Goal: Navigation & Orientation: Find specific page/section

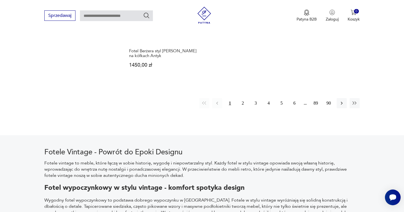
scroll to position [897, 0]
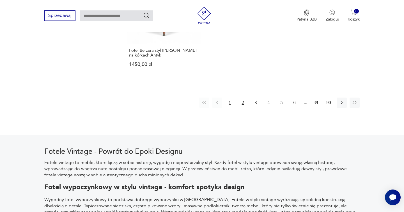
click at [240, 102] on button "2" at bounding box center [243, 102] width 10 height 10
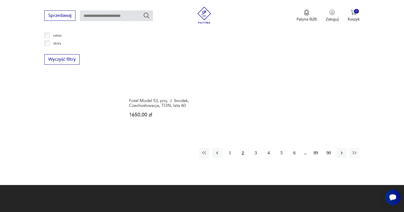
scroll to position [857, 0]
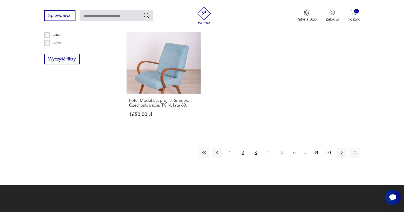
click at [257, 147] on button "3" at bounding box center [256, 152] width 10 height 10
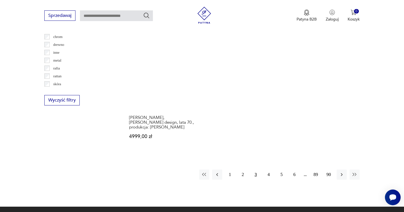
scroll to position [816, 0]
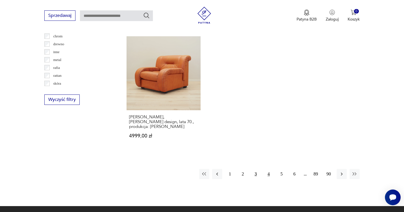
click at [267, 169] on button "4" at bounding box center [269, 174] width 10 height 10
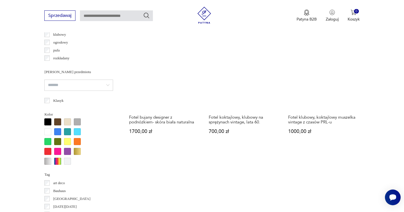
scroll to position [477, 0]
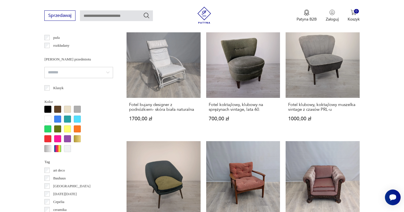
click at [59, 129] on div at bounding box center [57, 128] width 7 height 7
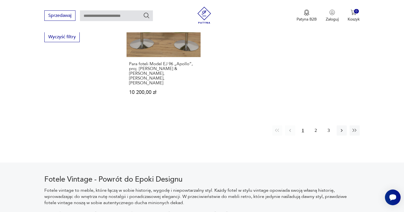
scroll to position [881, 0]
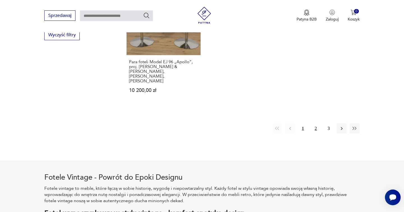
click at [317, 123] on button "2" at bounding box center [316, 128] width 10 height 10
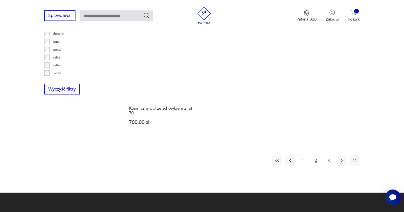
scroll to position [853, 0]
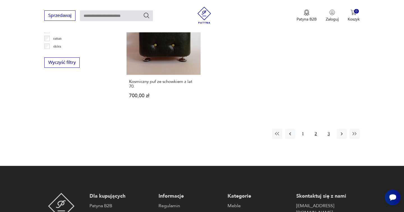
click at [327, 129] on button "3" at bounding box center [329, 134] width 10 height 10
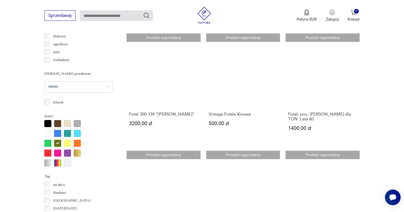
scroll to position [467, 0]
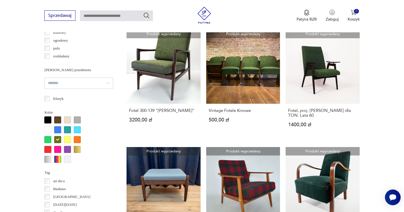
click at [49, 138] on div at bounding box center [47, 139] width 7 height 7
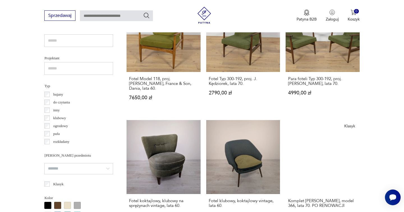
scroll to position [437, 0]
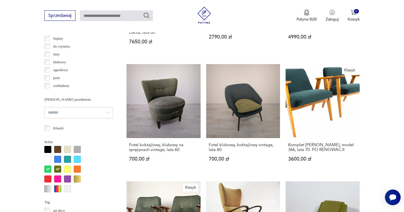
click at [58, 169] on div at bounding box center [57, 168] width 7 height 7
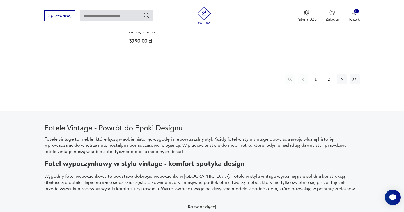
scroll to position [916, 0]
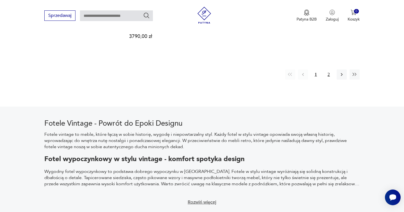
click at [327, 69] on button "2" at bounding box center [329, 74] width 10 height 10
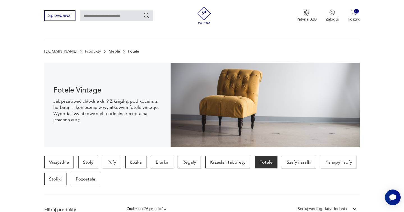
scroll to position [19, 0]
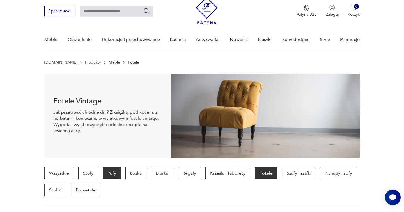
click at [110, 171] on p "Pufy" at bounding box center [112, 173] width 18 height 12
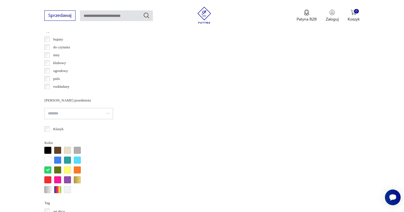
scroll to position [466, 0]
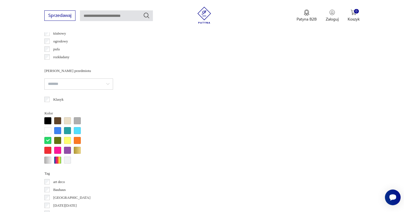
click at [58, 142] on div at bounding box center [57, 140] width 7 height 7
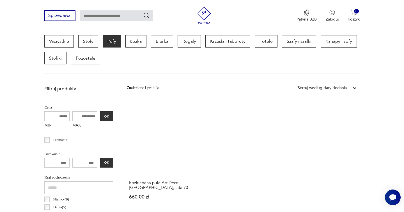
scroll to position [149, 0]
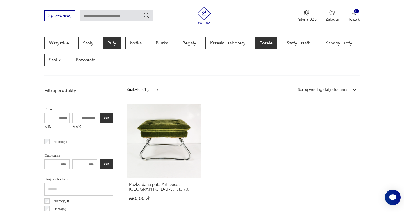
click at [272, 43] on p "Fotele" at bounding box center [266, 43] width 23 height 12
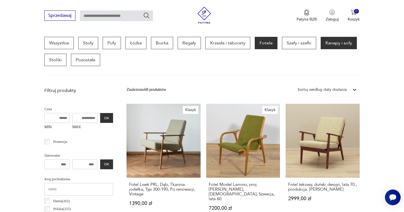
click at [328, 43] on p "Kanapy i sofy" at bounding box center [339, 43] width 36 height 12
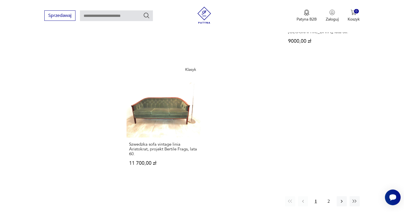
scroll to position [819, 0]
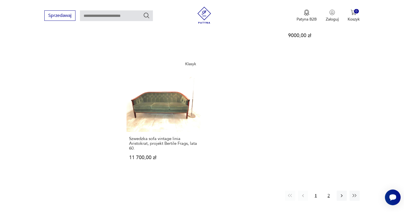
click at [326, 190] on button "2" at bounding box center [329, 195] width 10 height 10
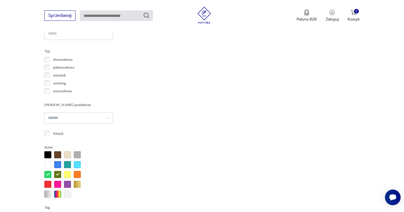
scroll to position [390, 0]
